Goal: Task Accomplishment & Management: Manage account settings

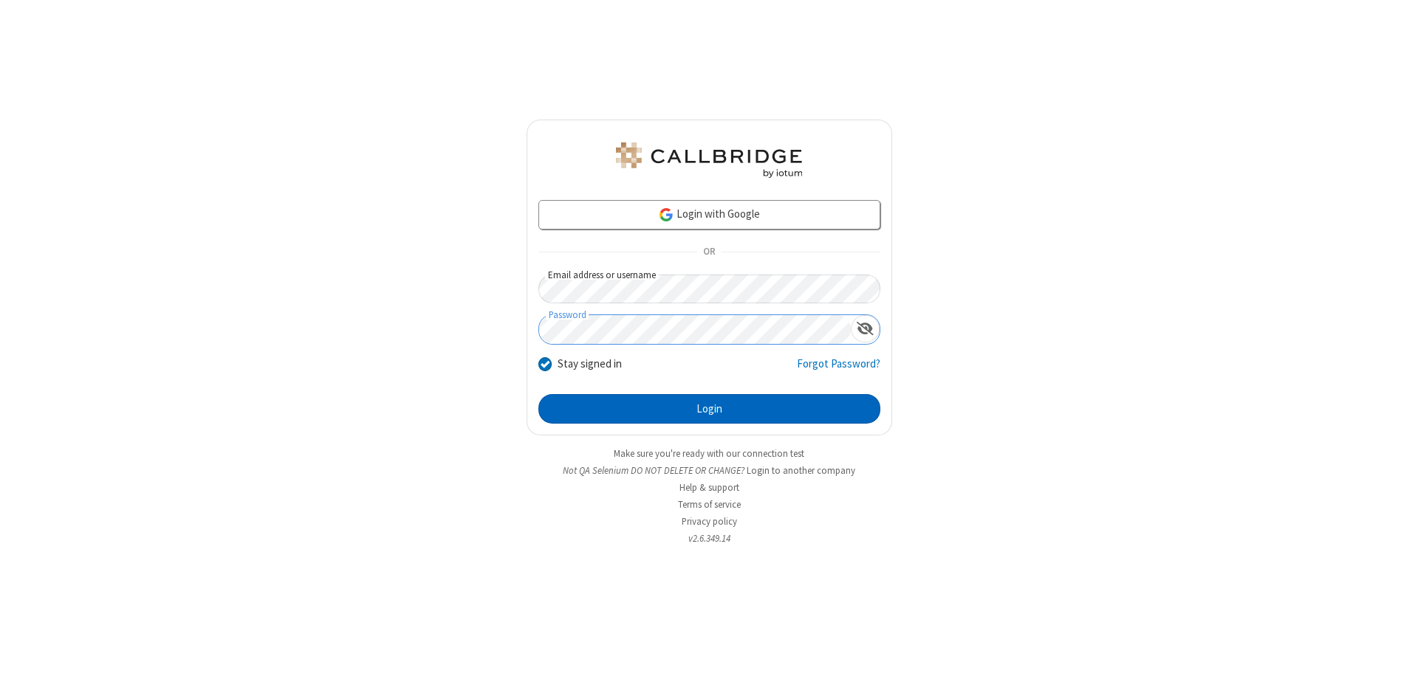
click at [709, 409] on button "Login" at bounding box center [709, 409] width 342 height 30
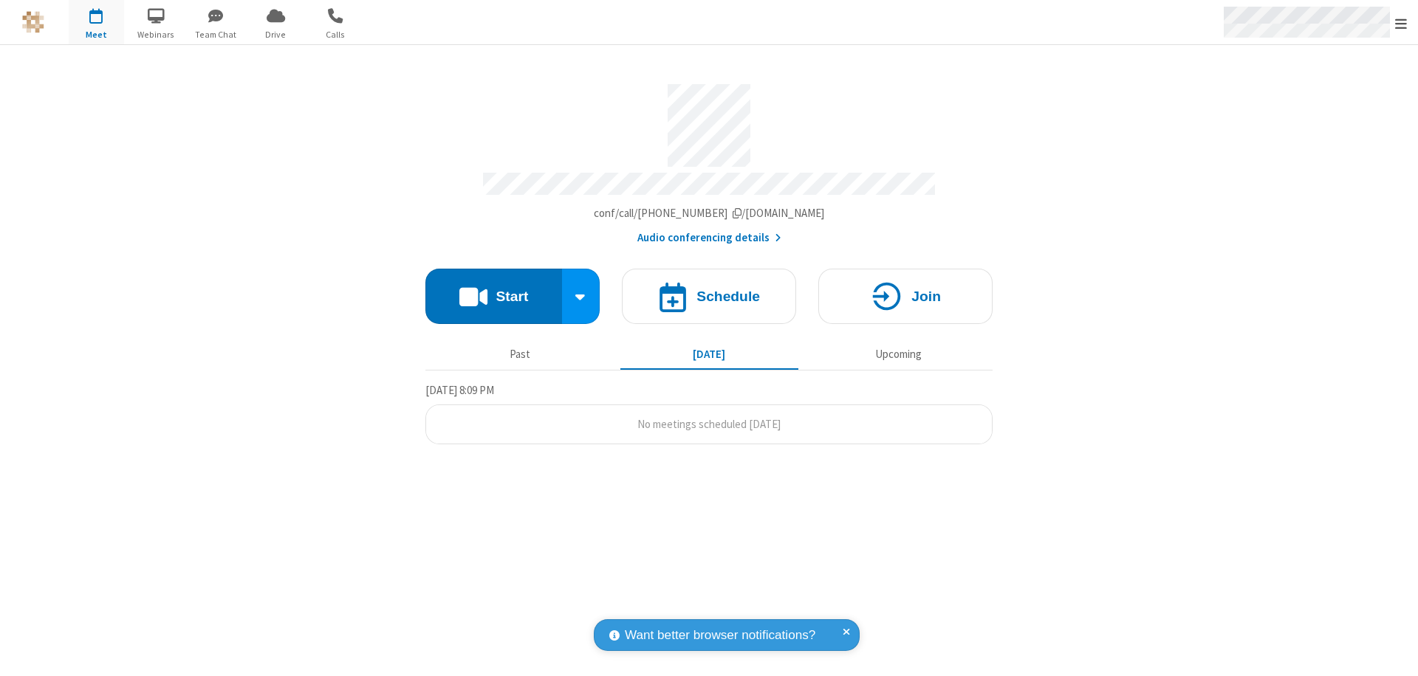
click at [1401, 23] on span "Open menu" at bounding box center [1401, 23] width 12 height 15
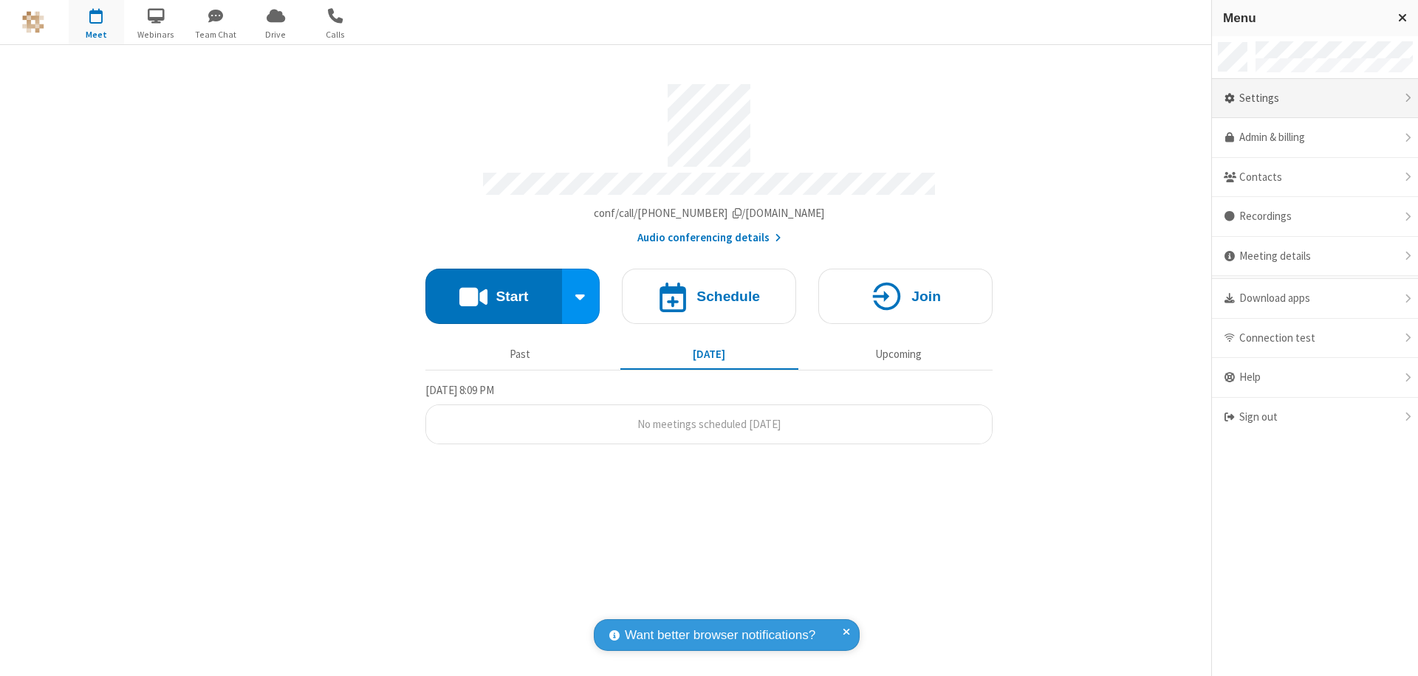
click at [1314, 98] on div "Settings" at bounding box center [1315, 99] width 206 height 40
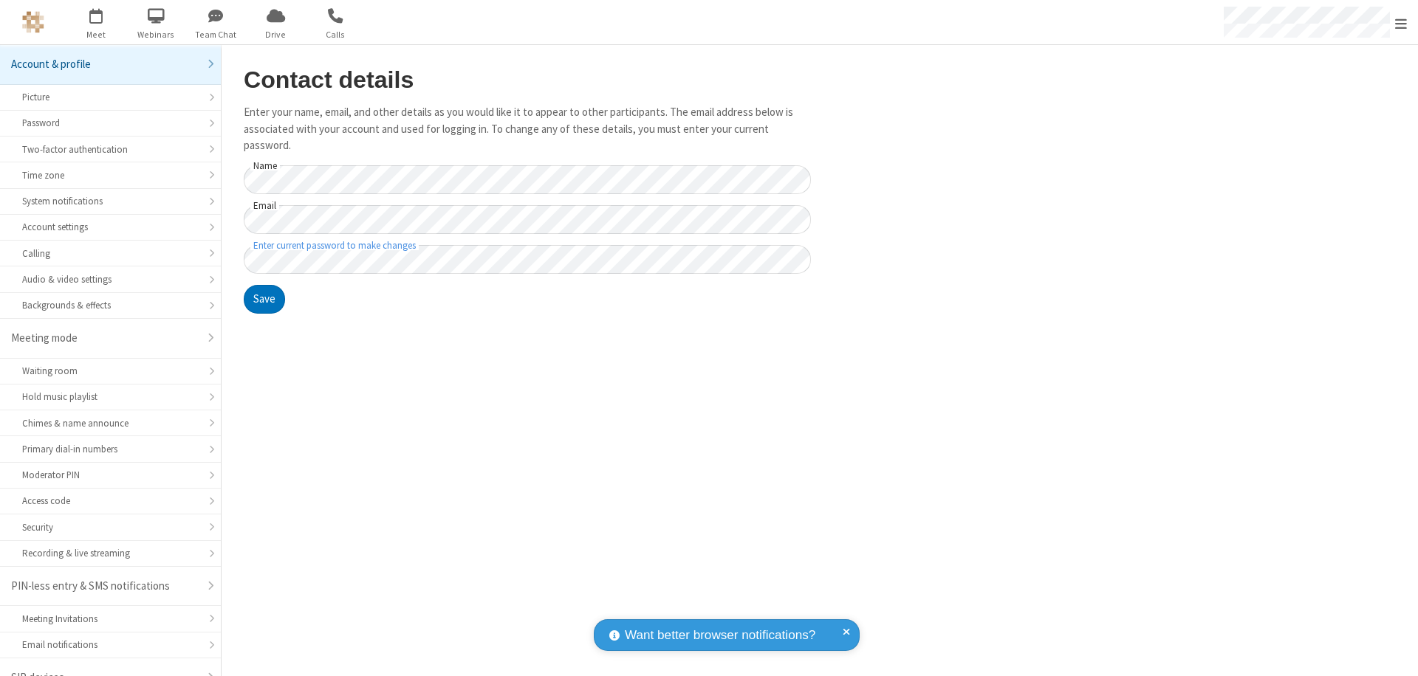
scroll to position [21, 0]
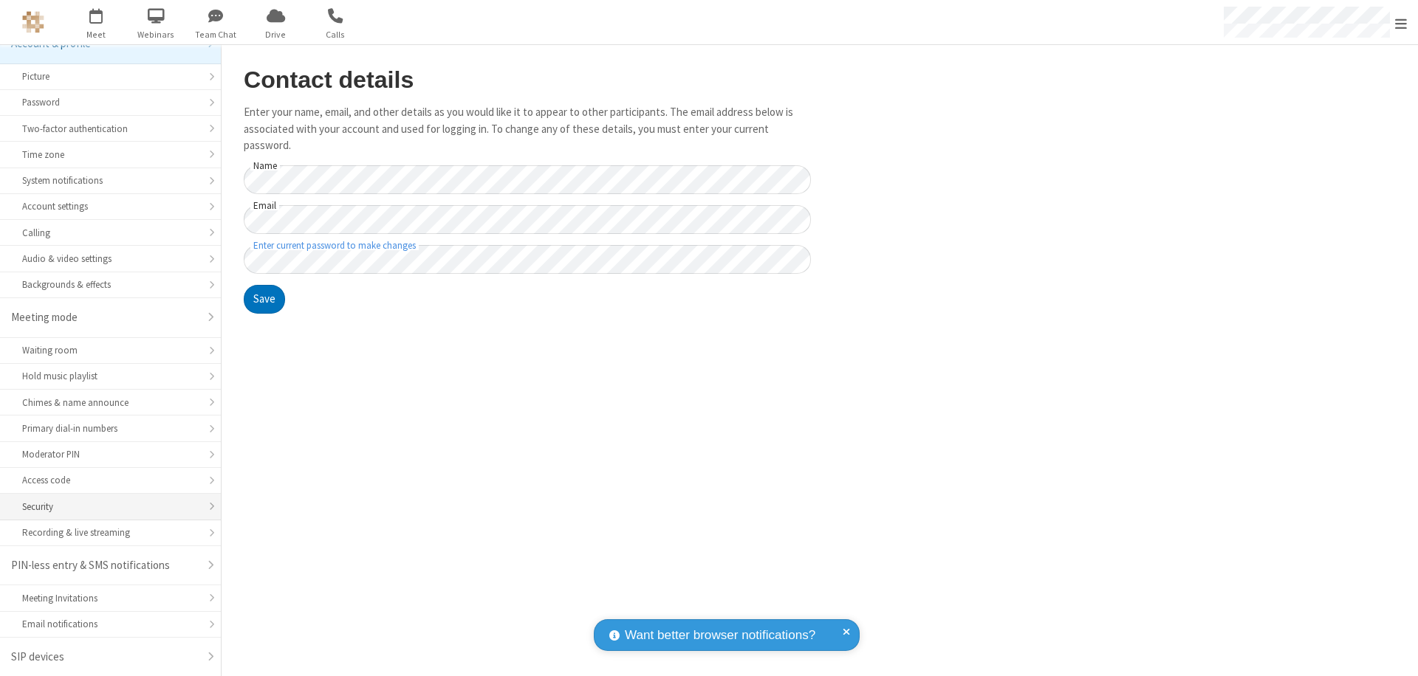
click at [105, 507] on div "Security" at bounding box center [110, 507] width 176 height 14
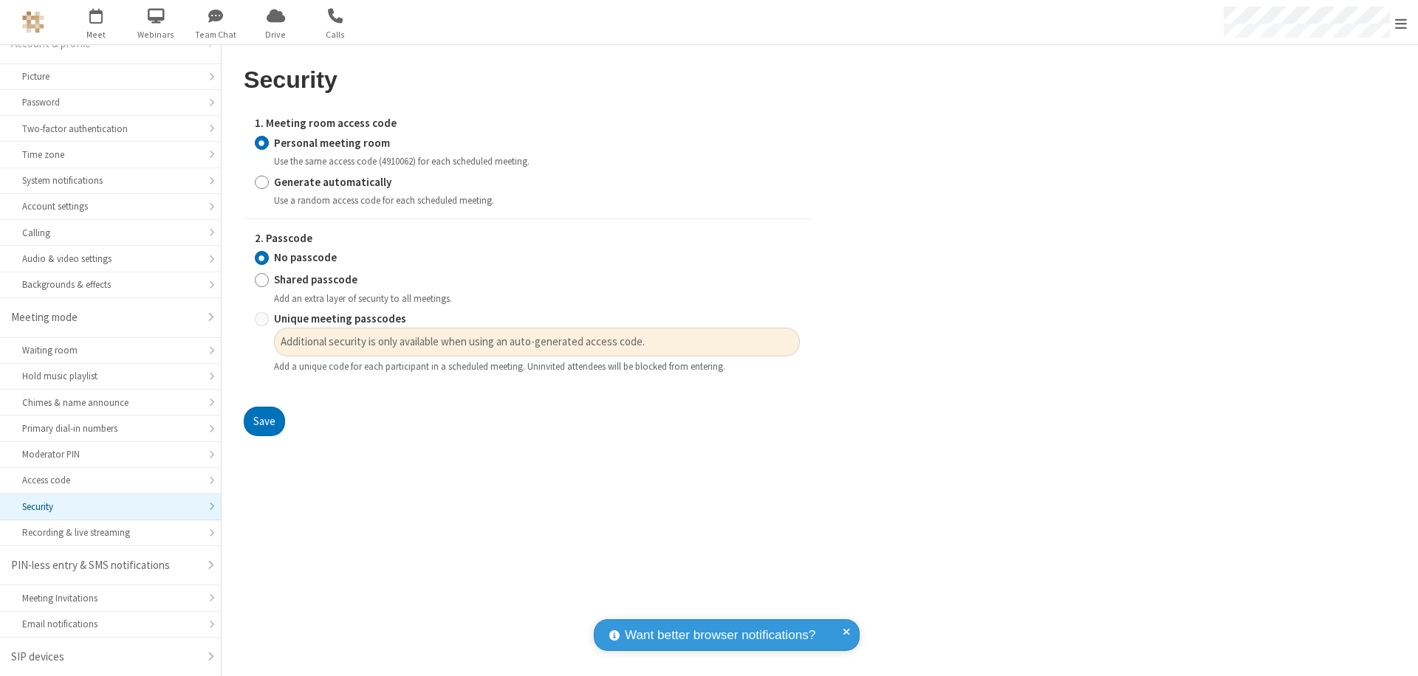
click at [261, 182] on input "Generate automatically" at bounding box center [262, 182] width 14 height 16
radio input "true"
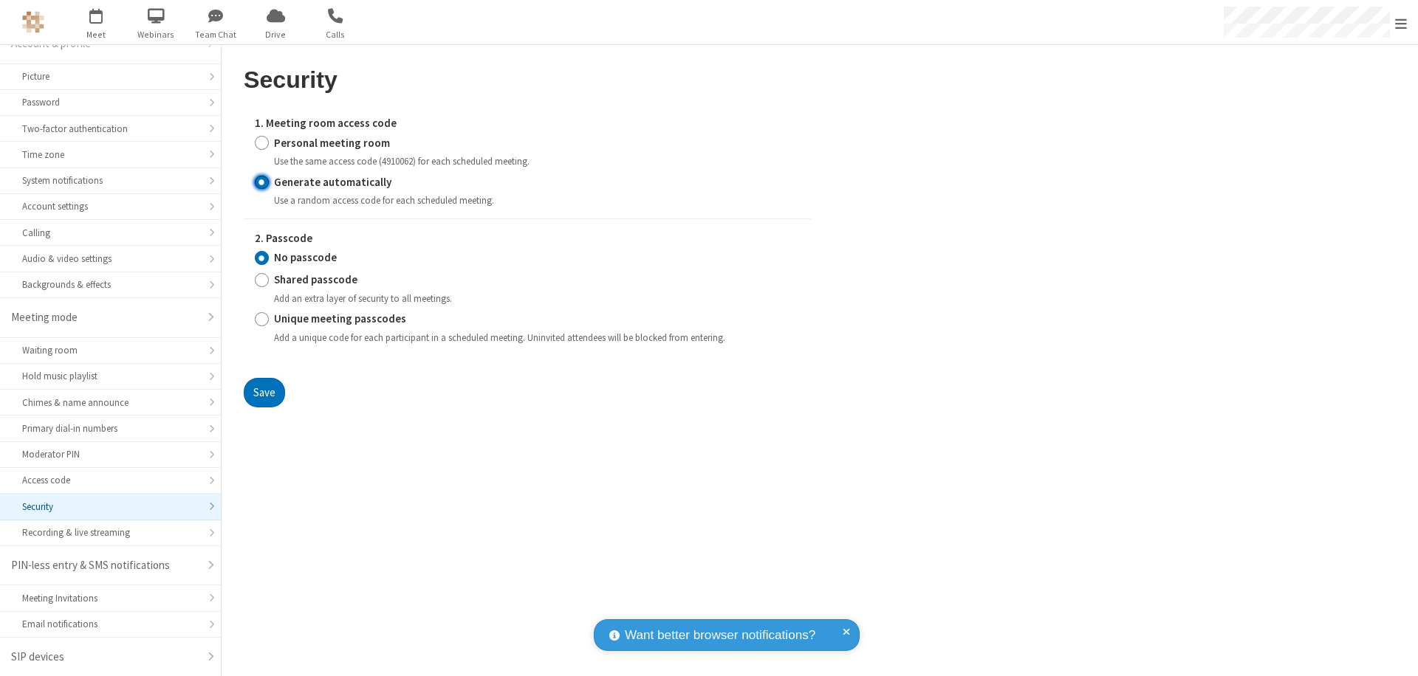
click at [261, 258] on input "No passcode" at bounding box center [262, 258] width 14 height 16
click at [264, 392] on button "Save" at bounding box center [264, 393] width 41 height 30
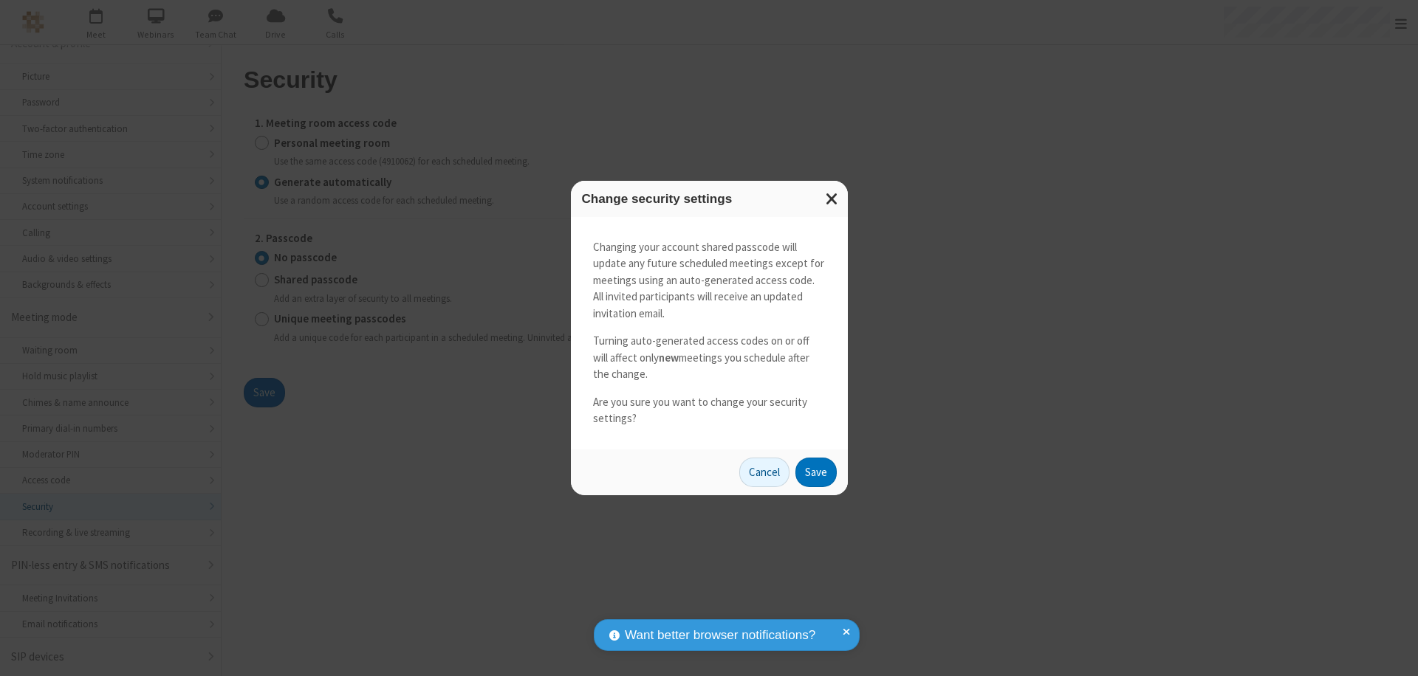
click at [815, 472] on button "Save" at bounding box center [815, 473] width 41 height 30
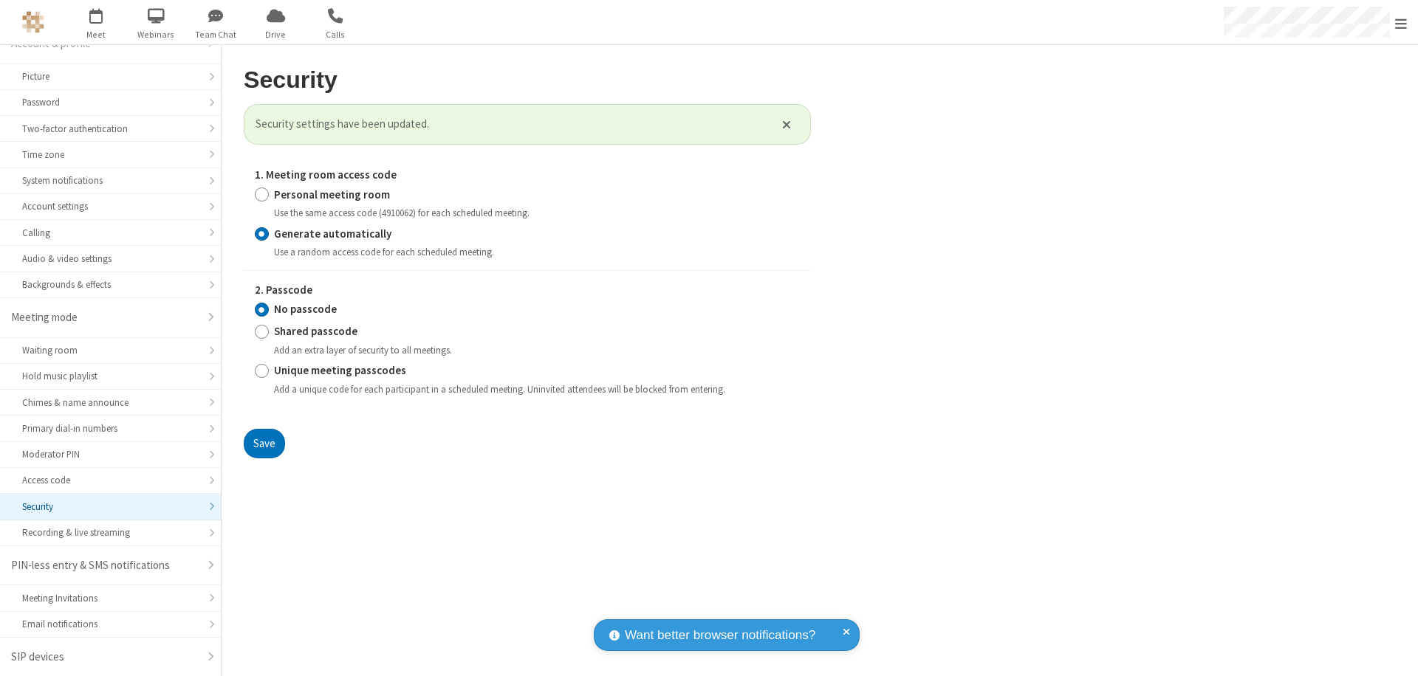
click at [1401, 23] on span "Open menu" at bounding box center [1401, 23] width 12 height 15
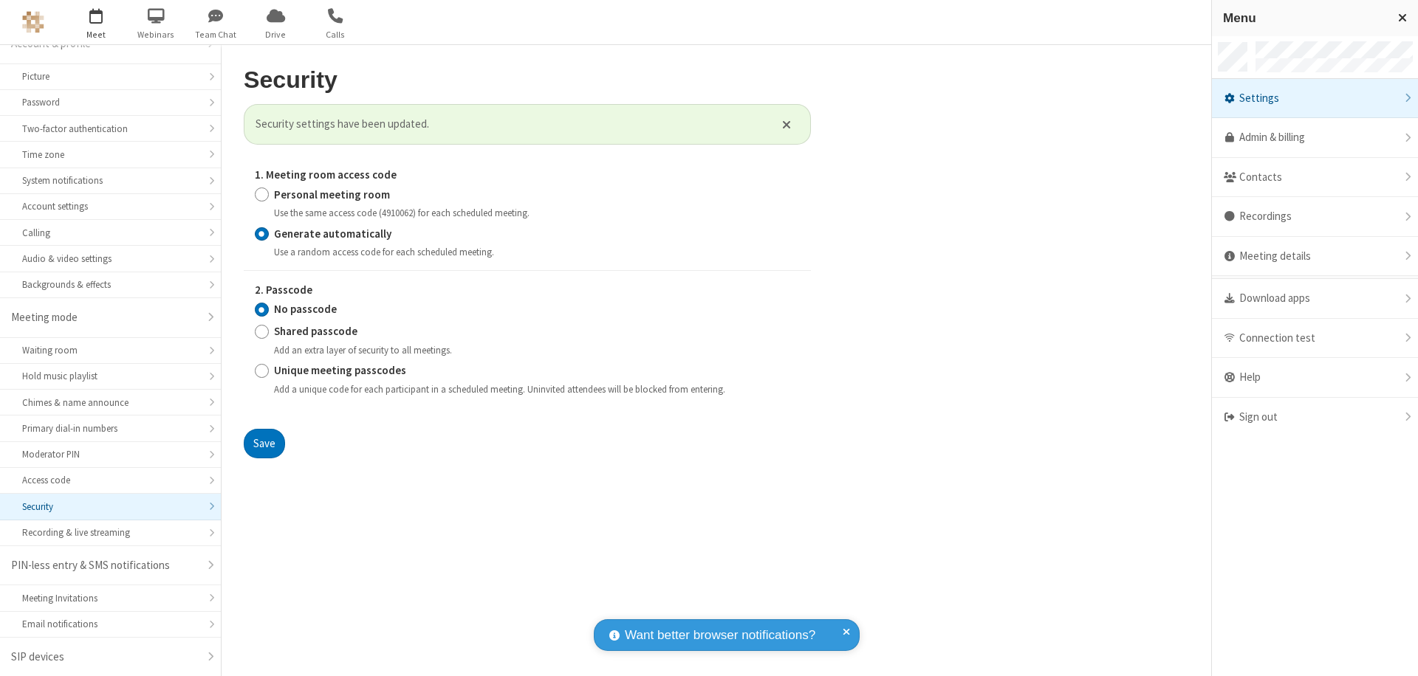
click at [96, 22] on span "button" at bounding box center [96, 15] width 55 height 25
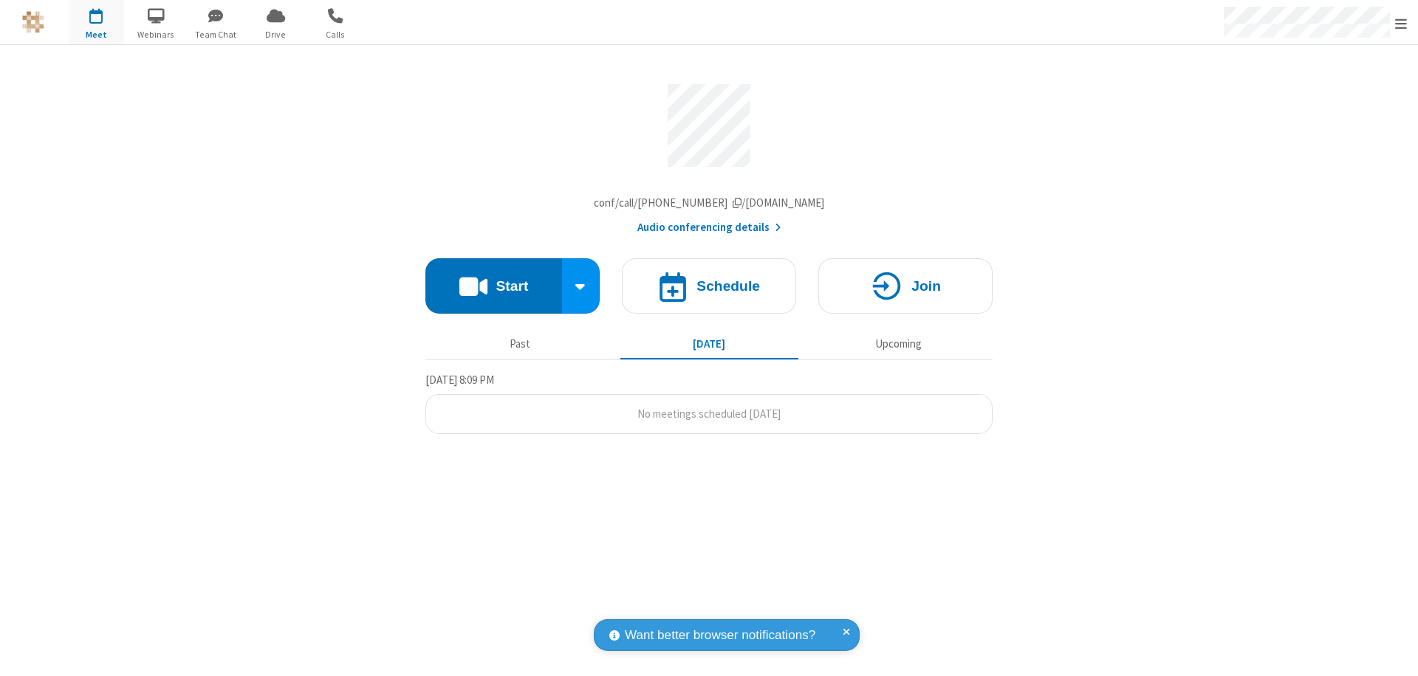
click at [709, 289] on h4 "Schedule" at bounding box center [728, 286] width 64 height 14
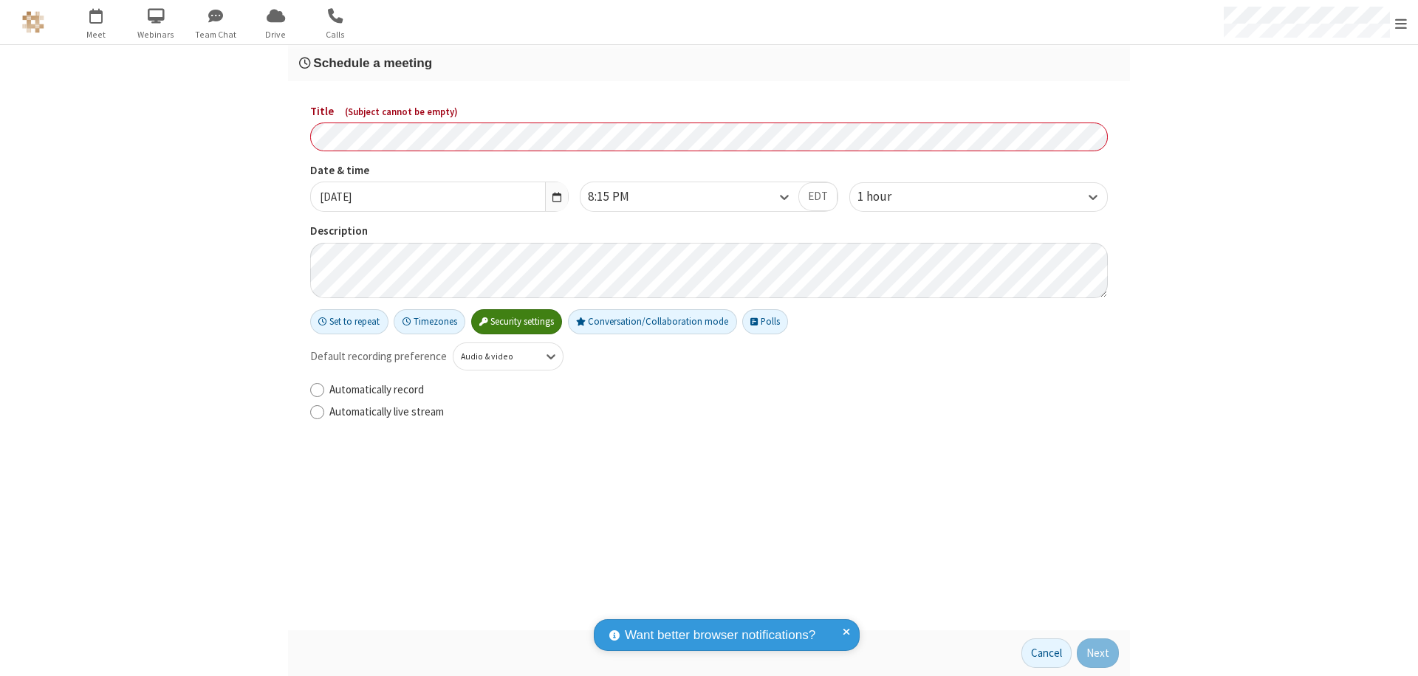
click at [709, 63] on h3 "Schedule a meeting" at bounding box center [709, 63] width 820 height 14
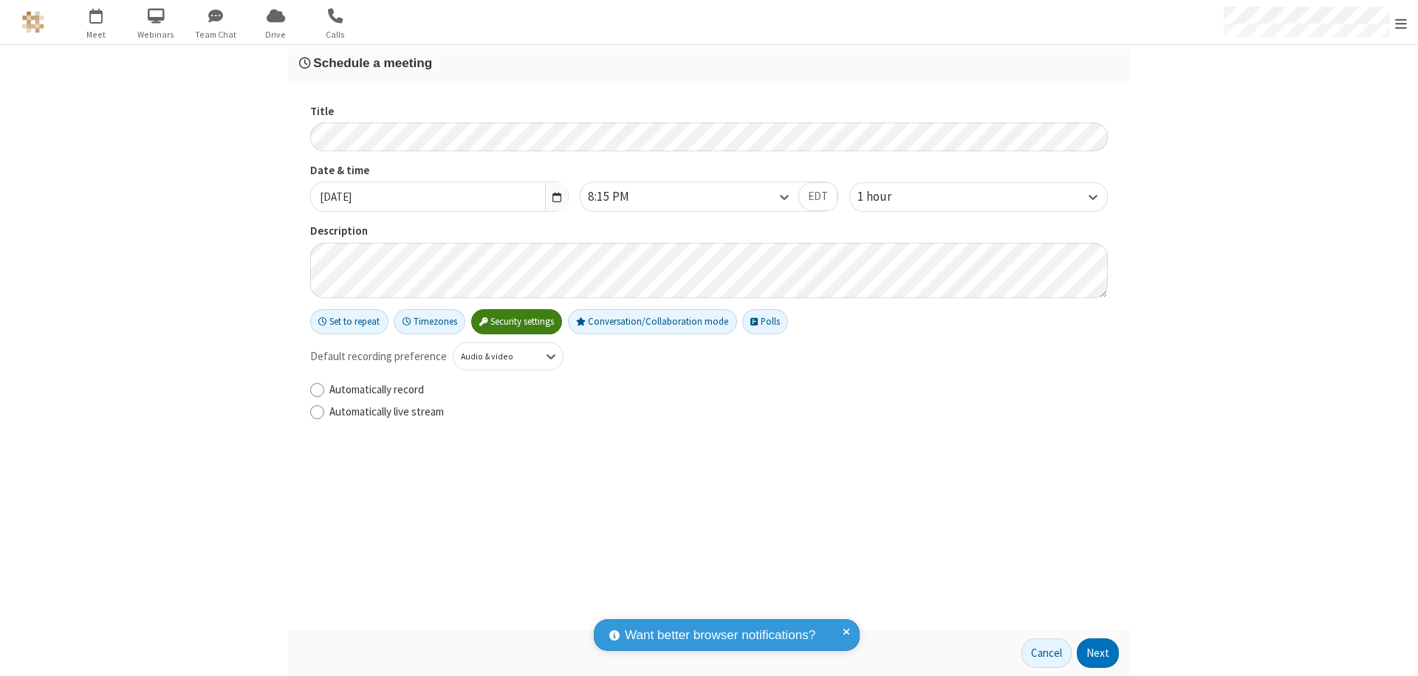
click at [1098, 654] on button "Next" at bounding box center [1098, 654] width 42 height 30
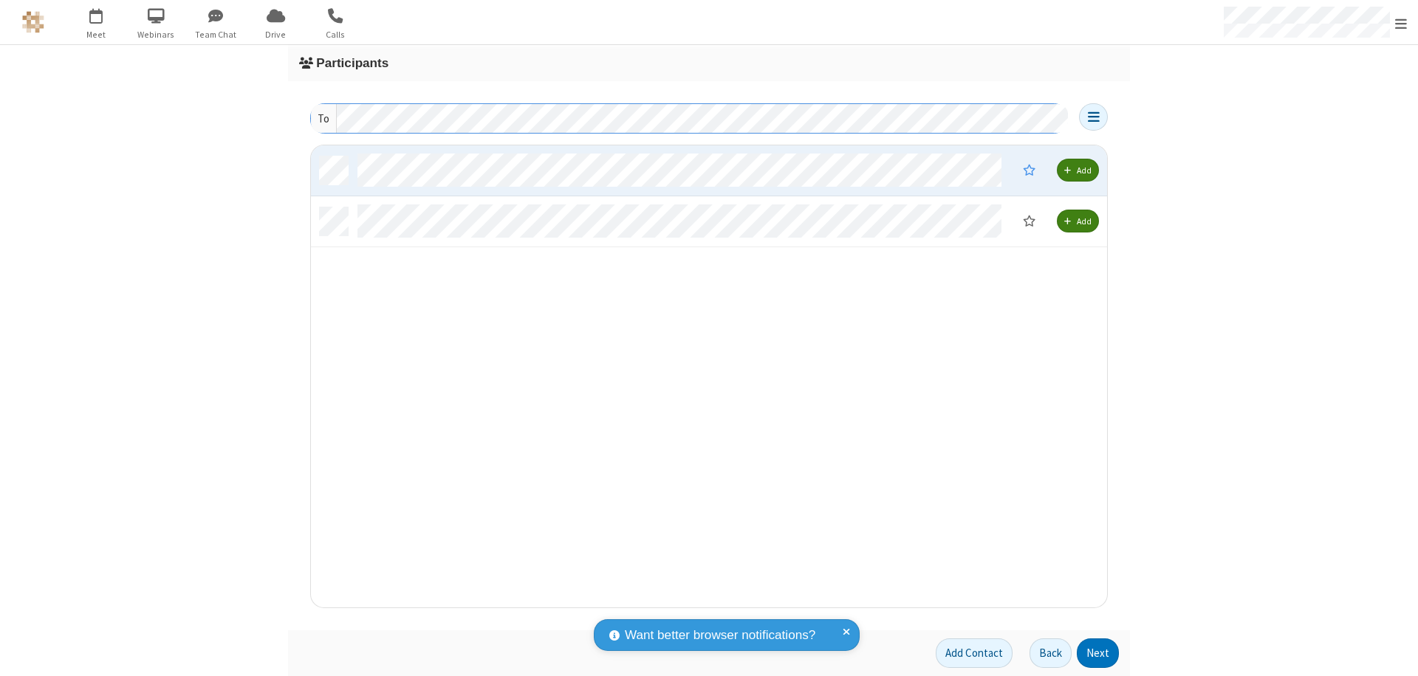
scroll to position [451, 785]
click at [1098, 654] on button "Next" at bounding box center [1098, 654] width 42 height 30
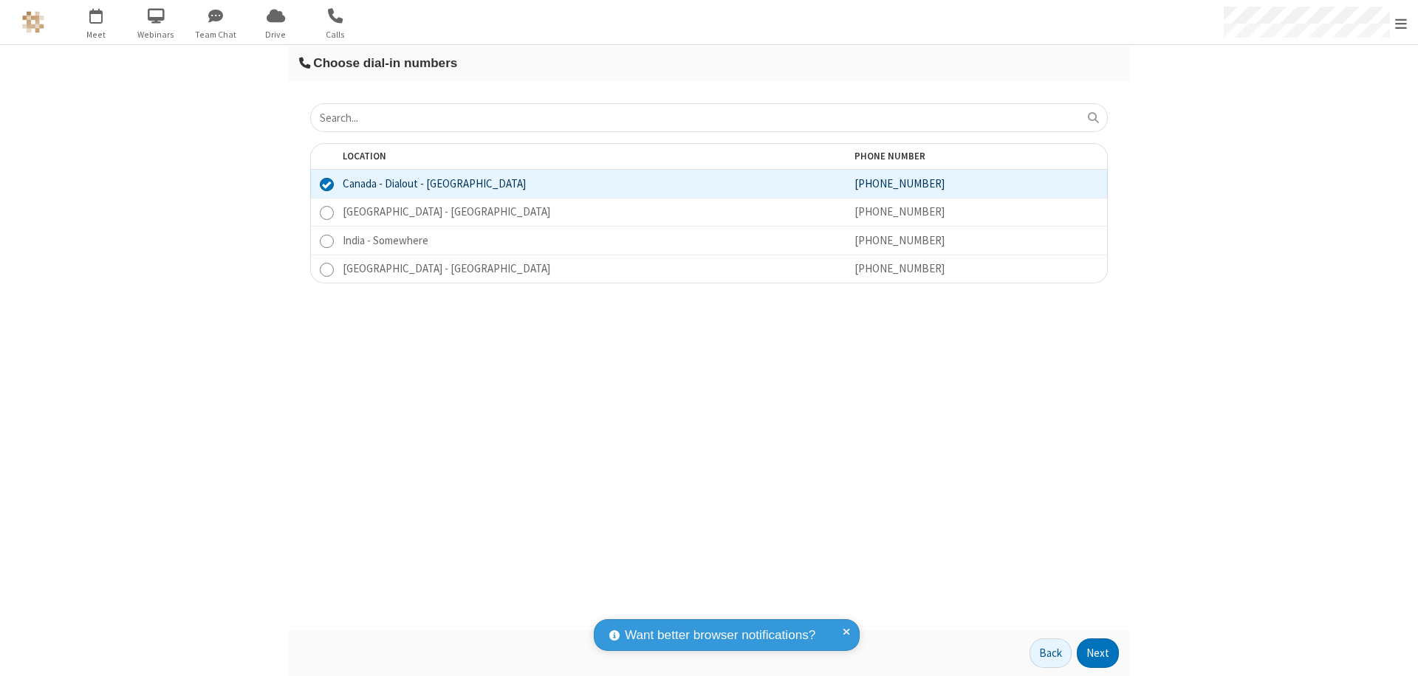
click at [1098, 654] on button "Next" at bounding box center [1098, 654] width 42 height 30
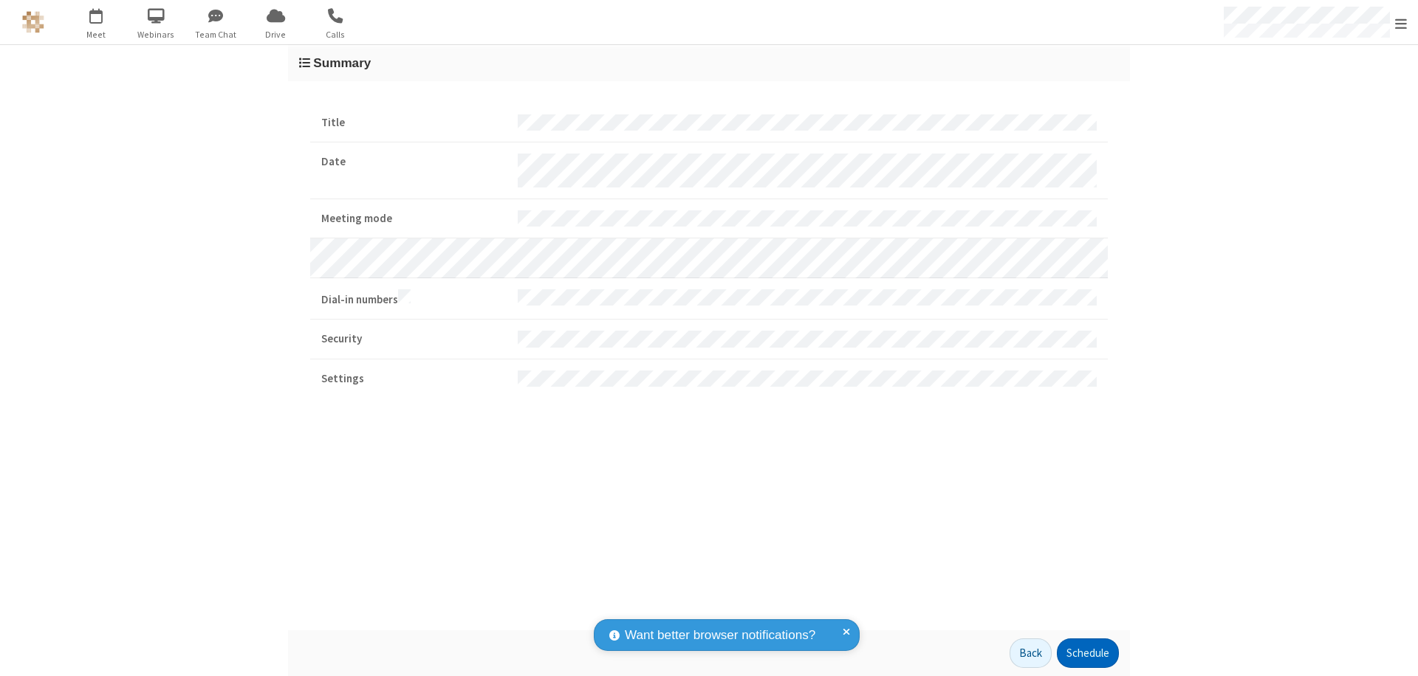
click at [1087, 654] on button "Schedule" at bounding box center [1088, 654] width 62 height 30
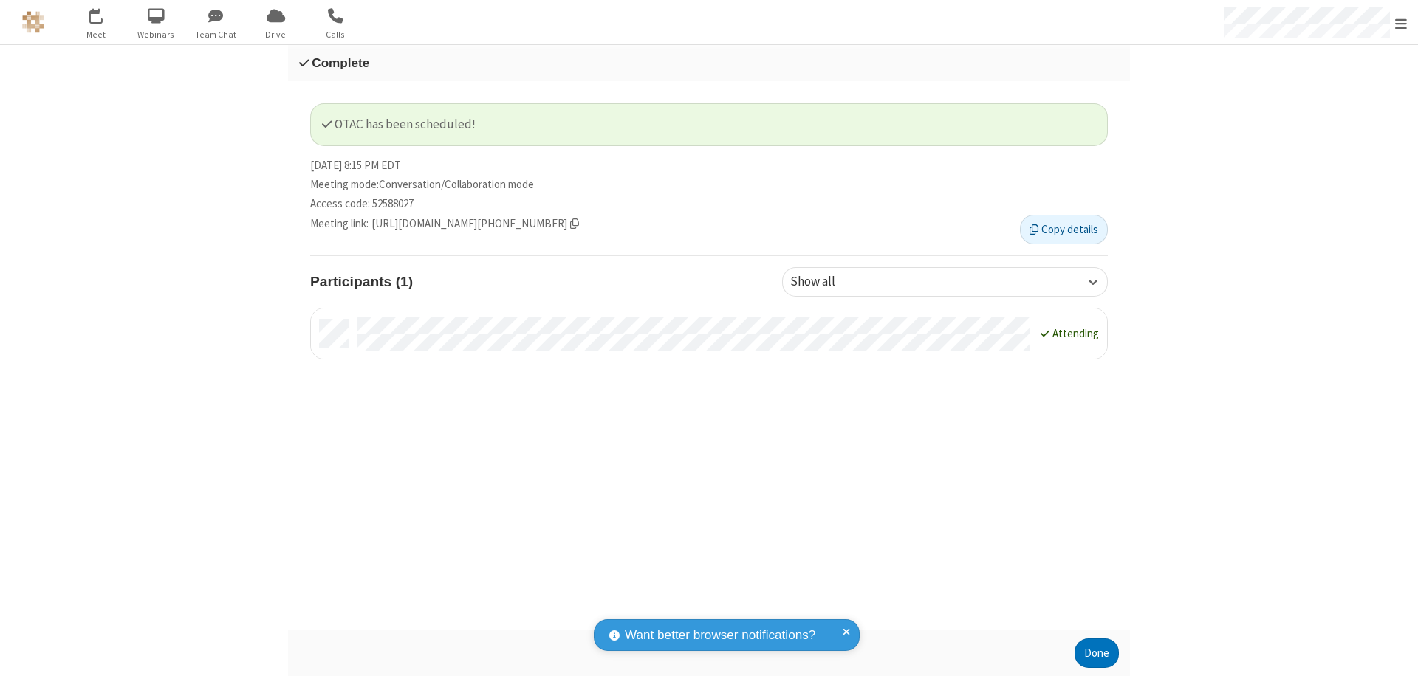
click at [1097, 654] on button "Done" at bounding box center [1096, 654] width 44 height 30
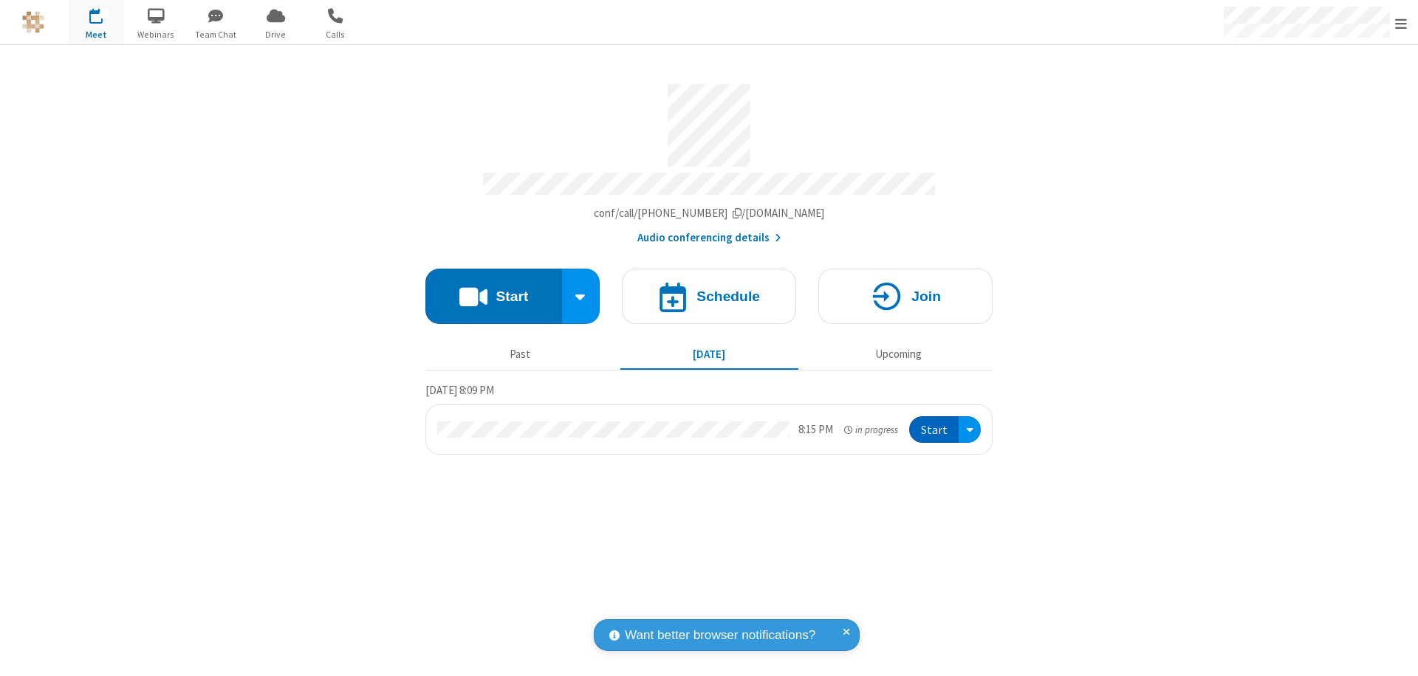
click at [935, 423] on button "Start" at bounding box center [933, 429] width 49 height 27
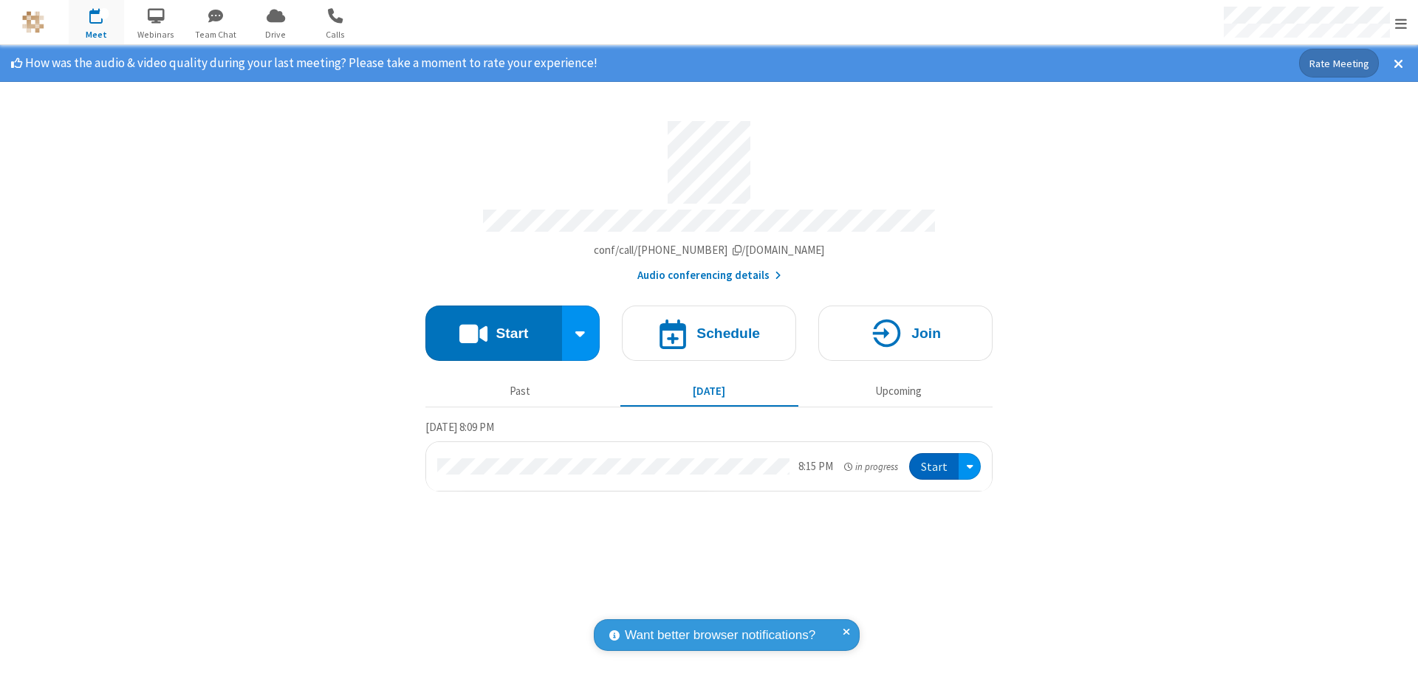
click at [1401, 23] on span "Open menu" at bounding box center [1401, 23] width 12 height 15
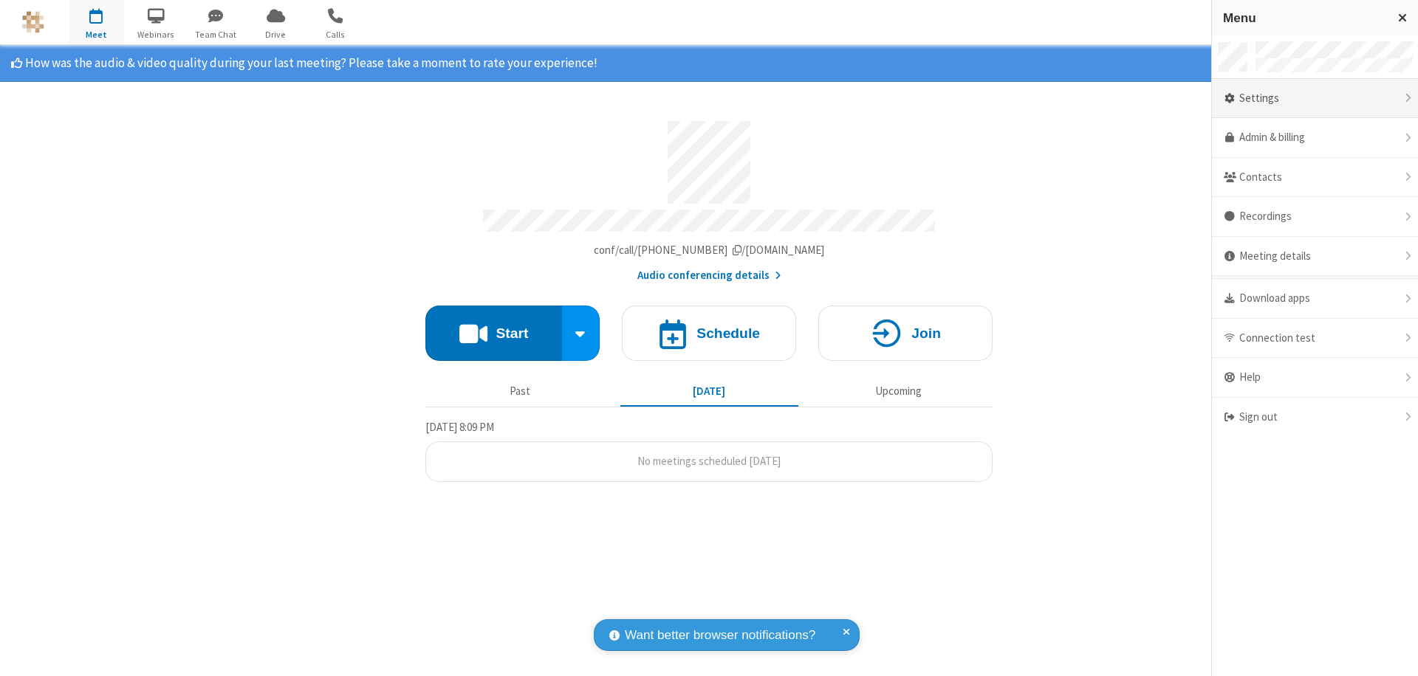
click at [1314, 98] on div "Settings" at bounding box center [1315, 99] width 206 height 40
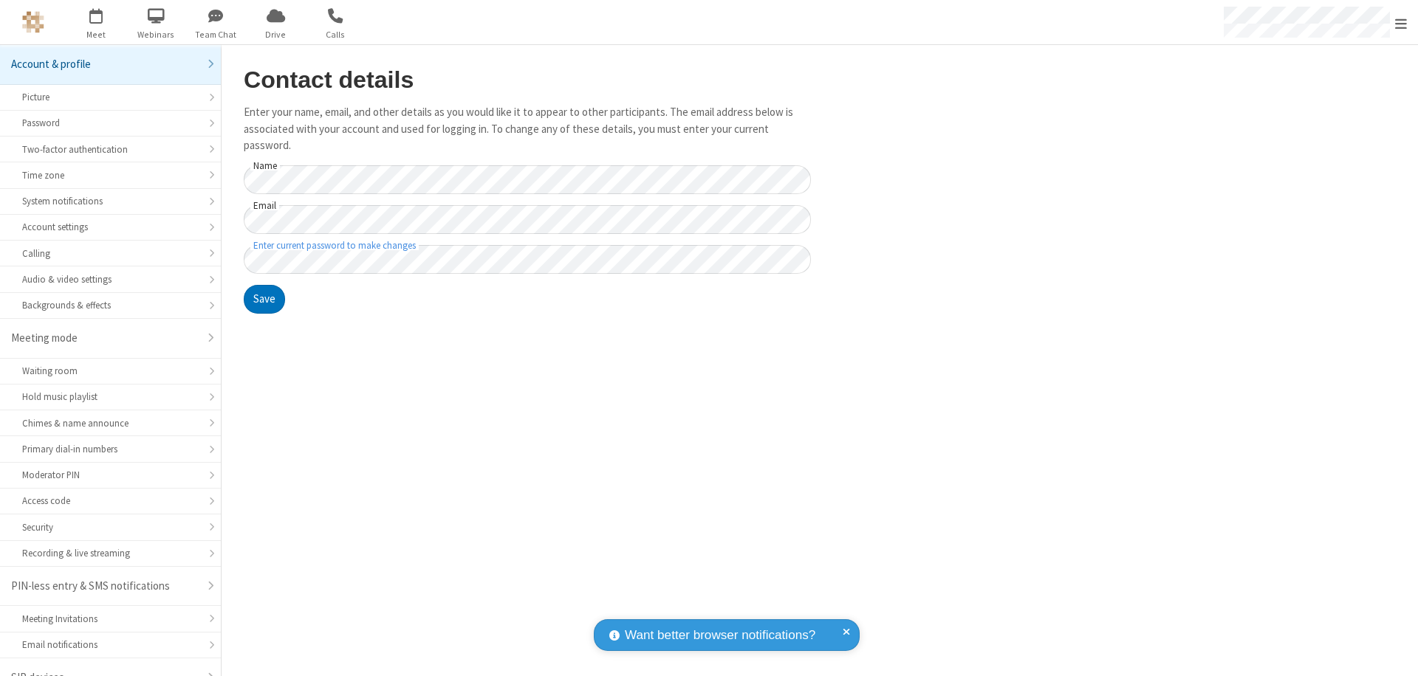
scroll to position [21, 0]
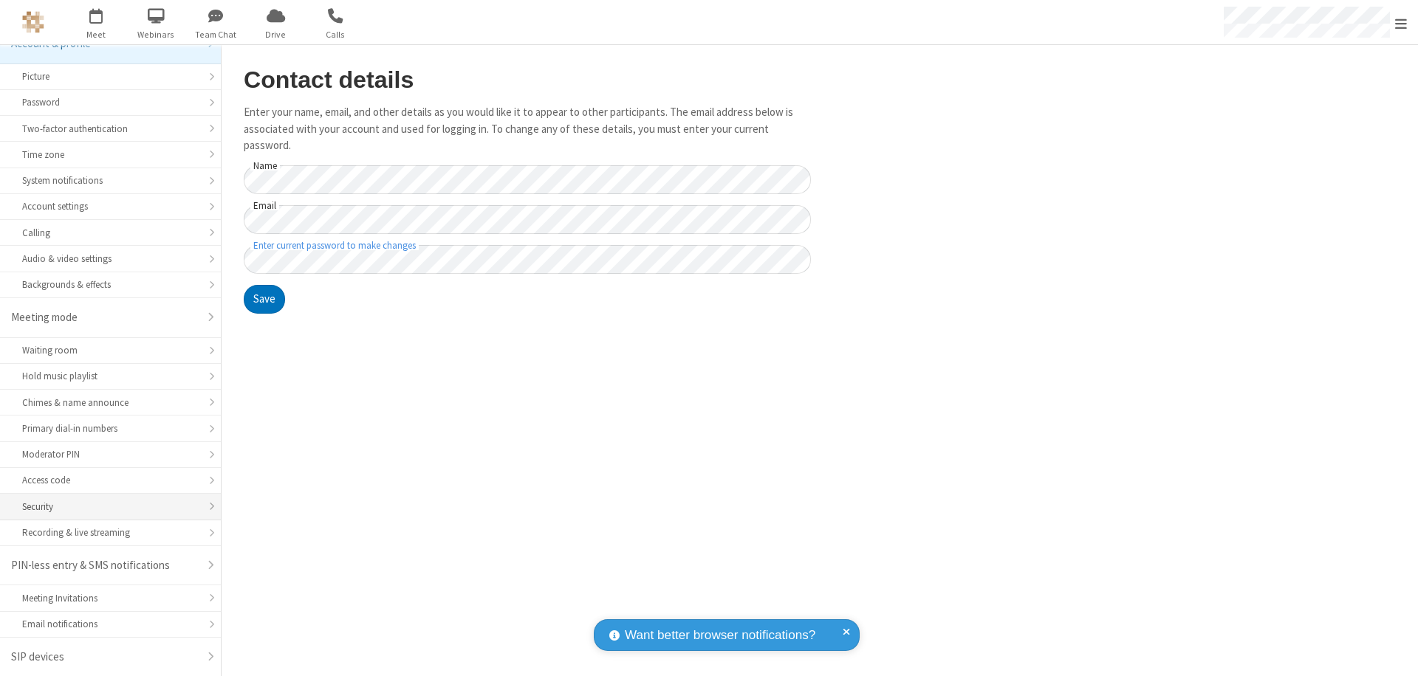
click at [105, 507] on div "Security" at bounding box center [110, 507] width 176 height 14
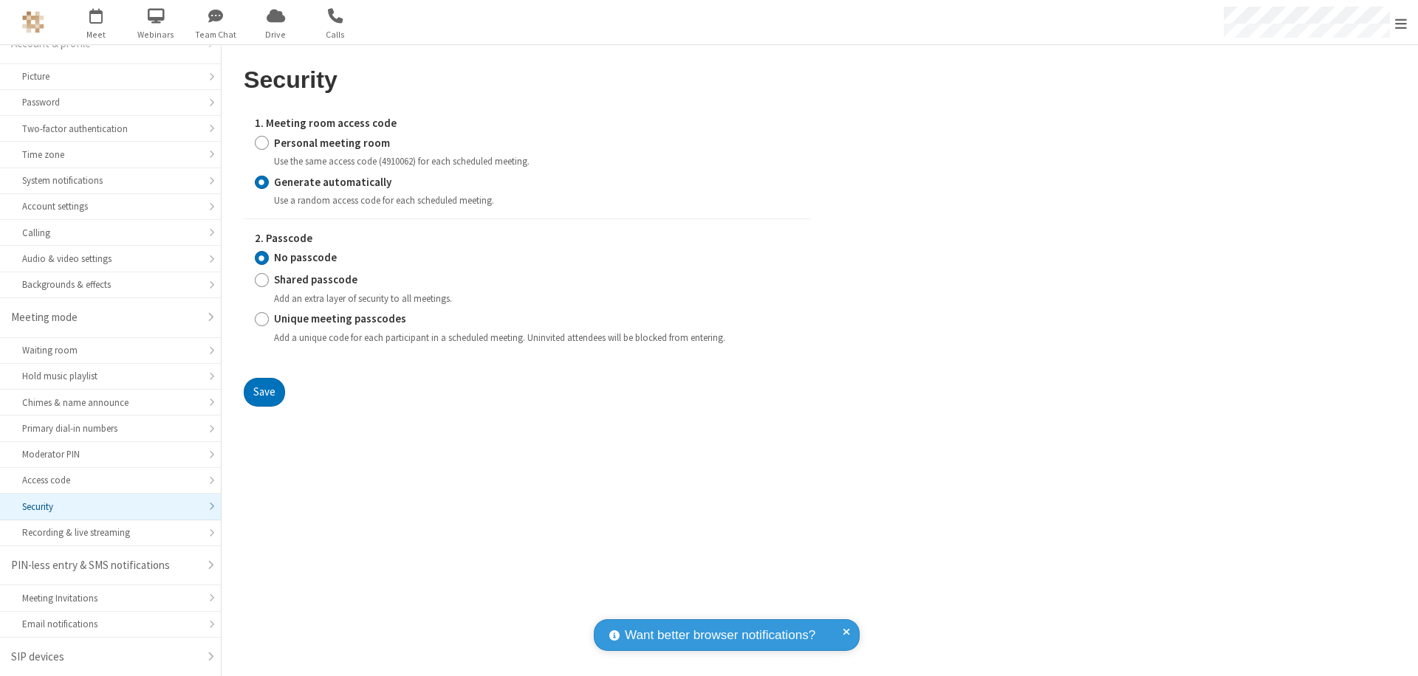
click at [261, 143] on input "Personal meeting room" at bounding box center [262, 143] width 14 height 16
radio input "true"
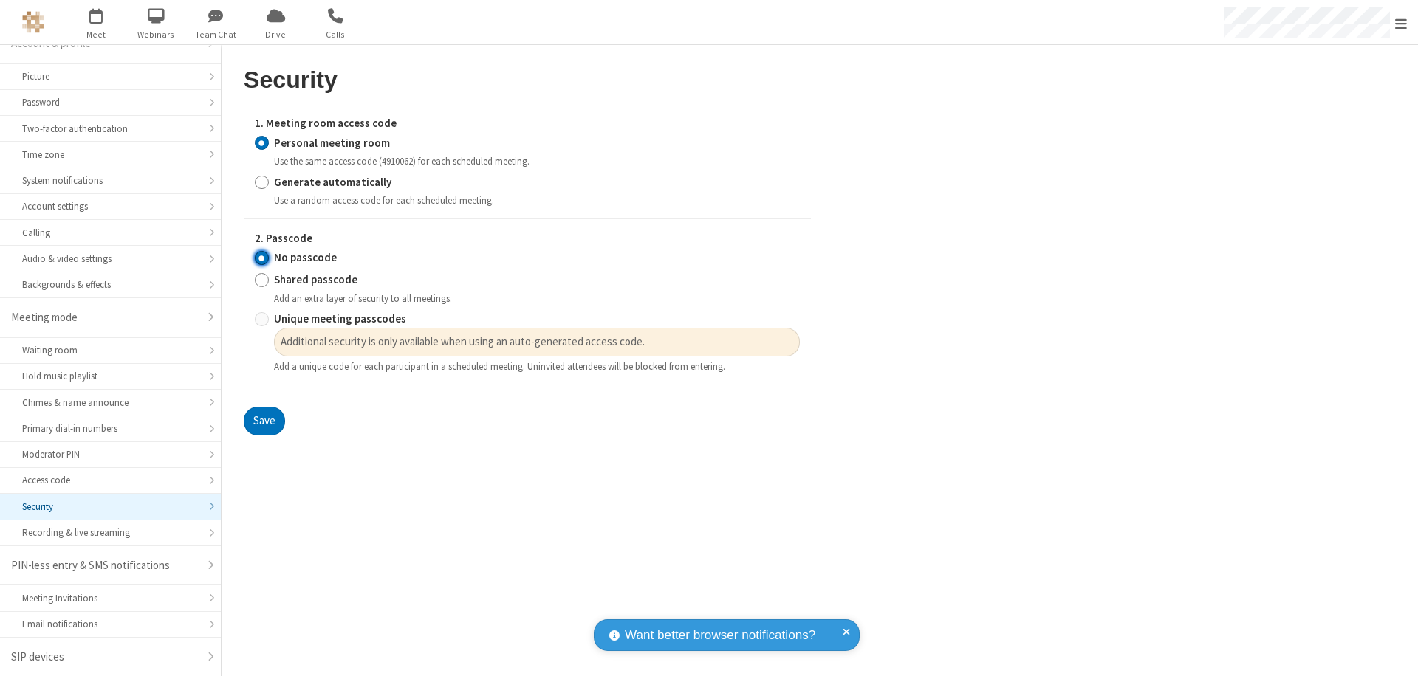
click at [261, 258] on input "No passcode" at bounding box center [262, 258] width 14 height 16
click at [264, 422] on button "Save" at bounding box center [264, 422] width 41 height 30
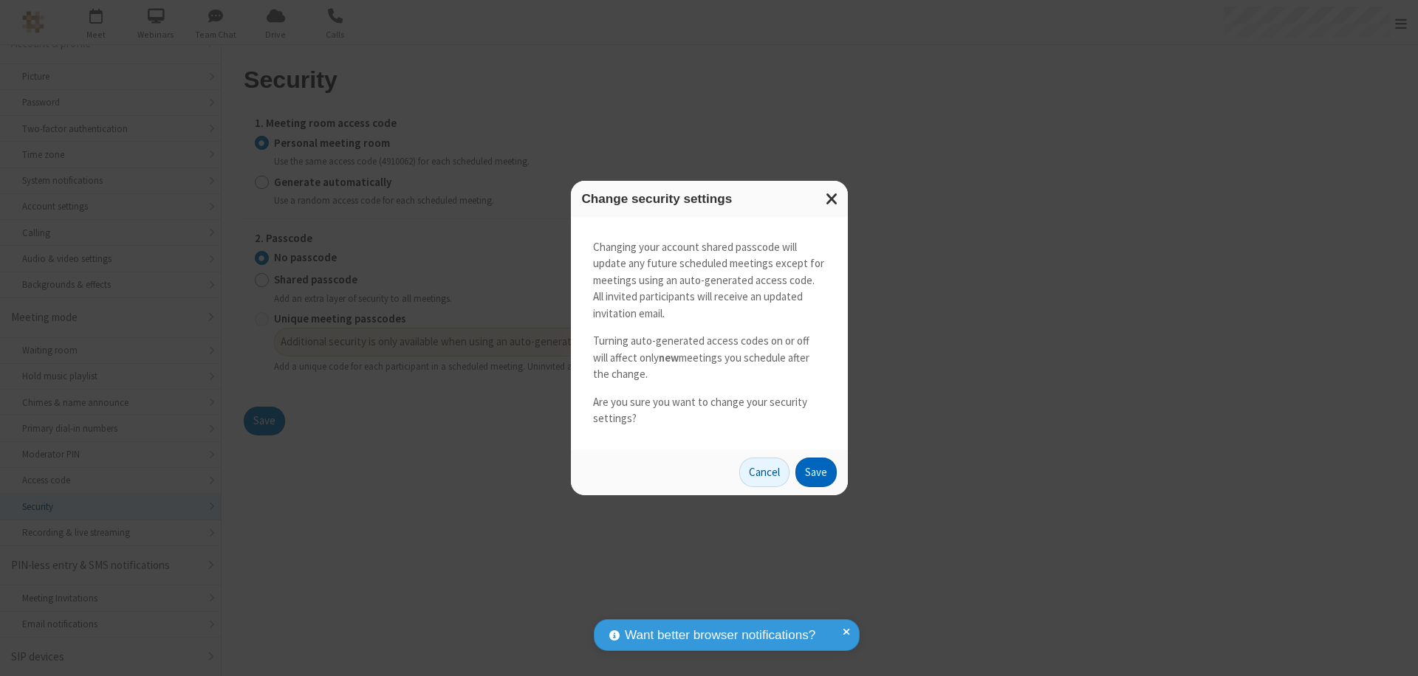
click at [815, 472] on button "Save" at bounding box center [815, 473] width 41 height 30
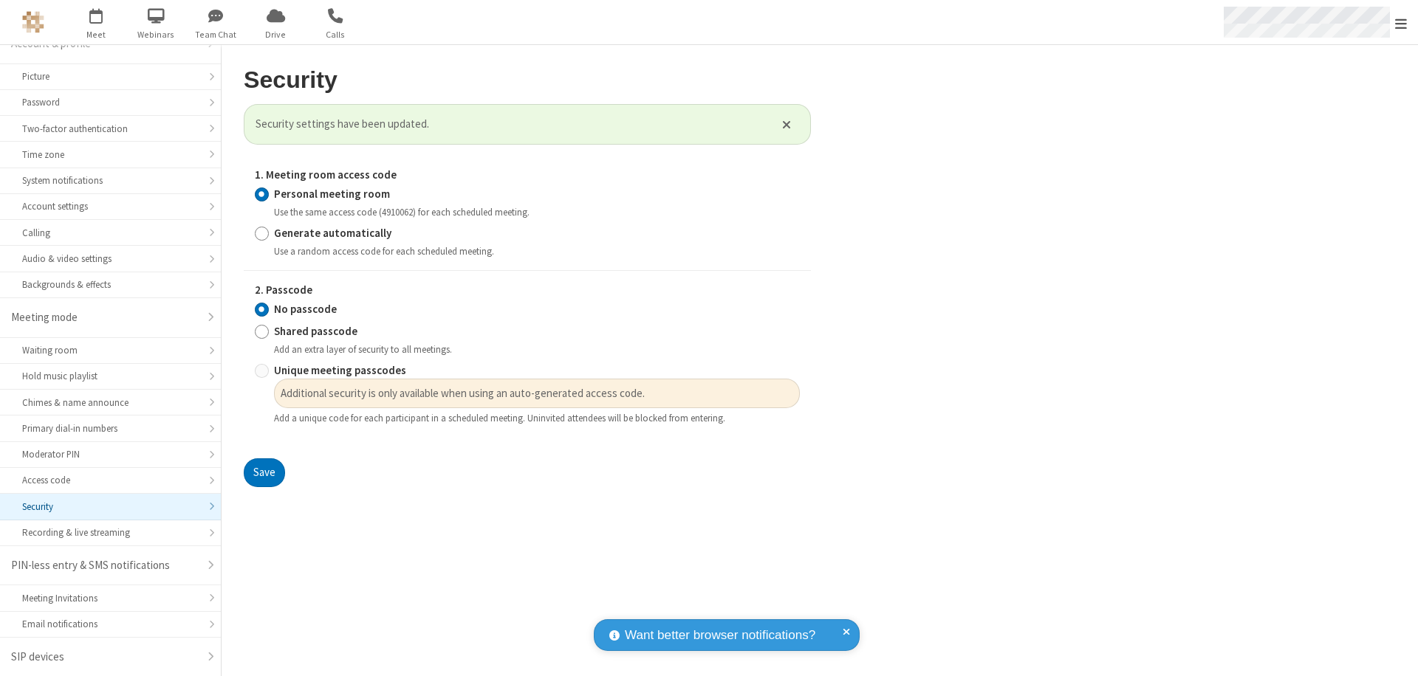
click at [1401, 22] on span "Open menu" at bounding box center [1401, 23] width 12 height 15
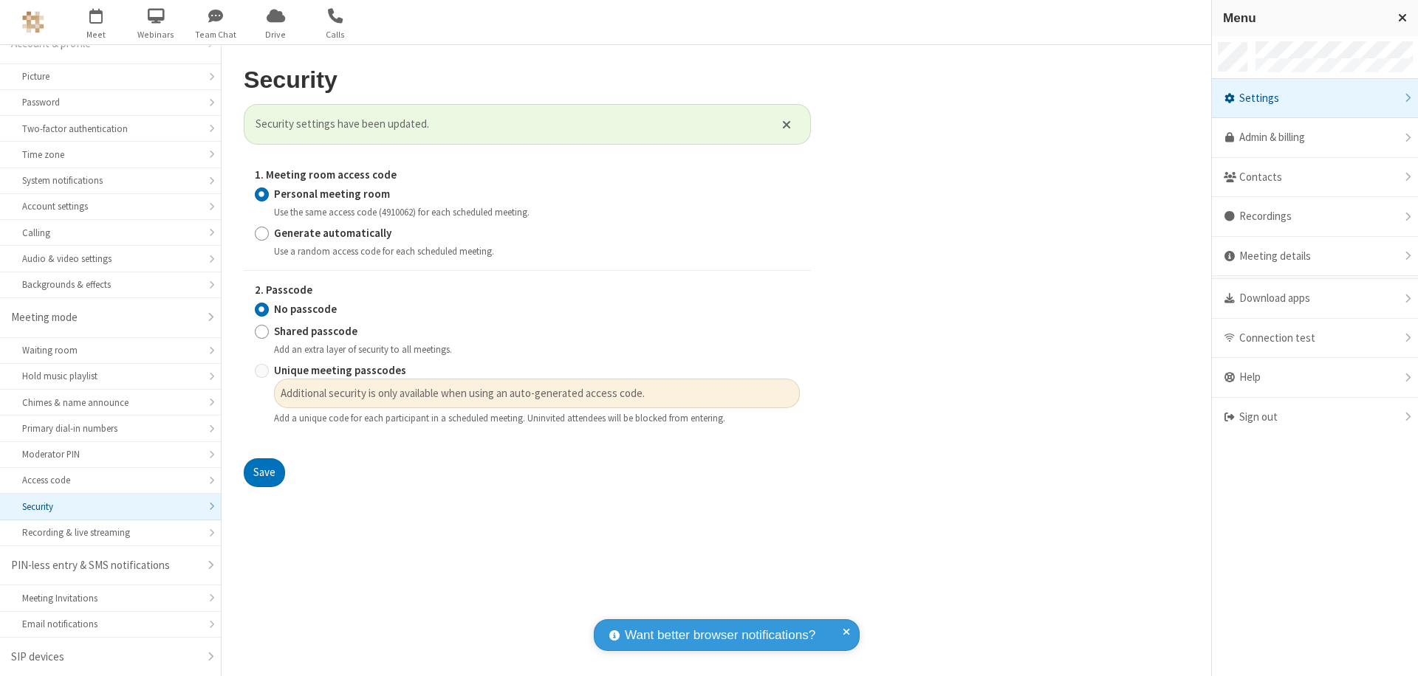
click at [1314, 417] on div "Sign out" at bounding box center [1315, 417] width 206 height 39
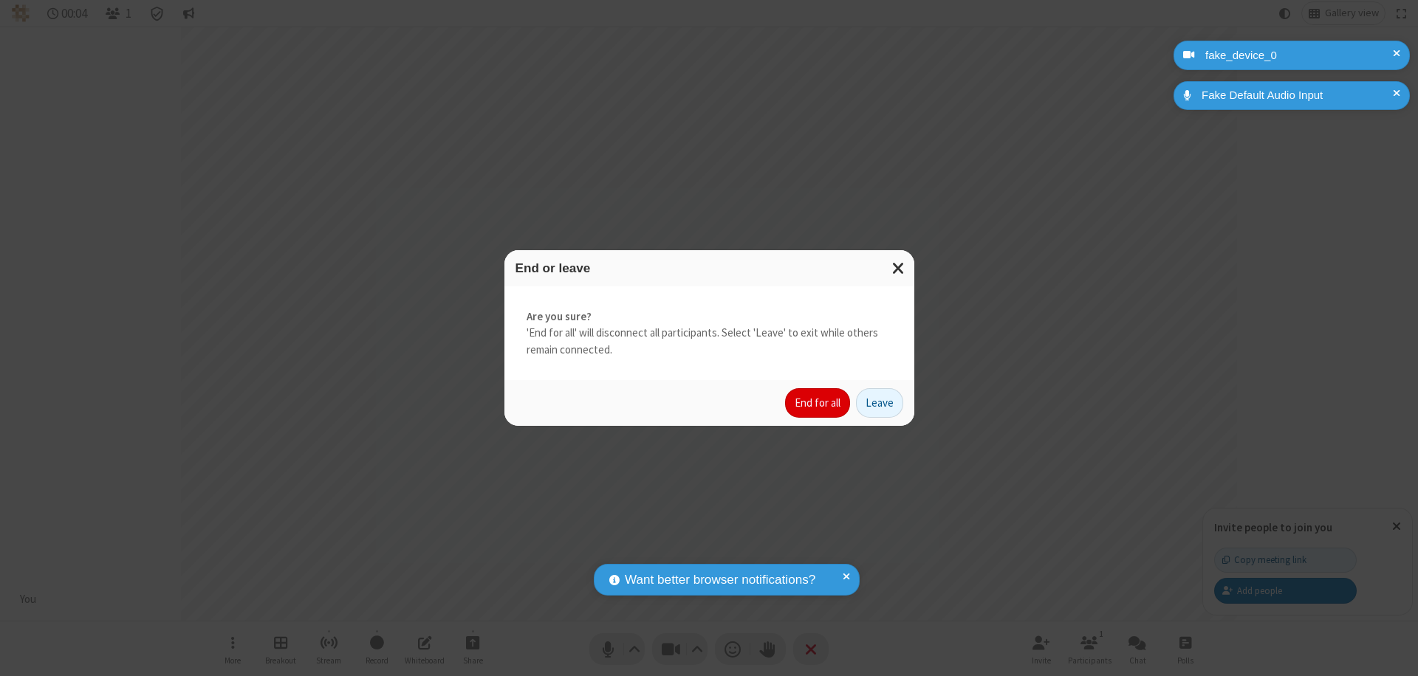
click at [818, 403] on button "End for all" at bounding box center [817, 403] width 65 height 30
